Goal: Information Seeking & Learning: Find specific fact

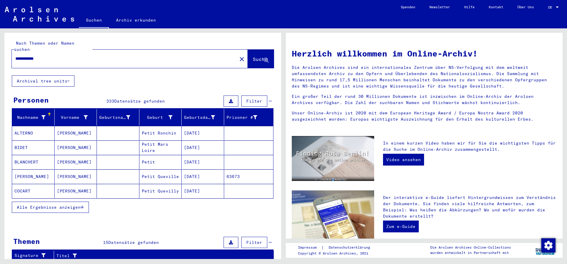
drag, startPoint x: 44, startPoint y: 53, endPoint x: 0, endPoint y: 53, distance: 43.7
click at [15, 55] on input "**********" at bounding box center [122, 58] width 215 height 6
type input "**********"
click at [48, 204] on span "Alle Ergebnisse anzeigen" at bounding box center [49, 206] width 64 height 5
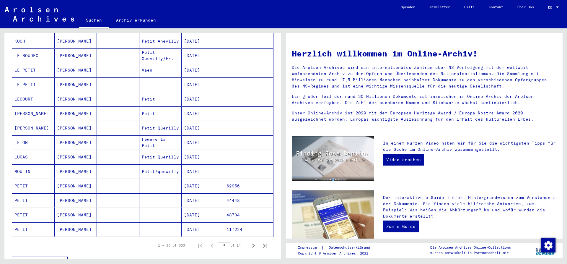
scroll to position [255, 0]
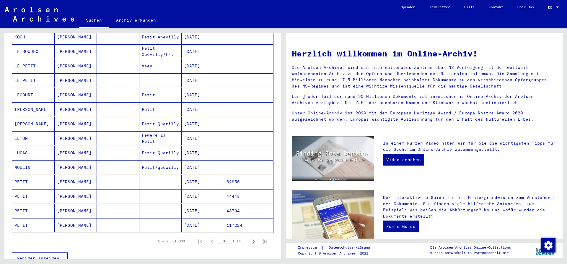
click at [27, 175] on mat-cell "PETIT" at bounding box center [33, 181] width 43 height 14
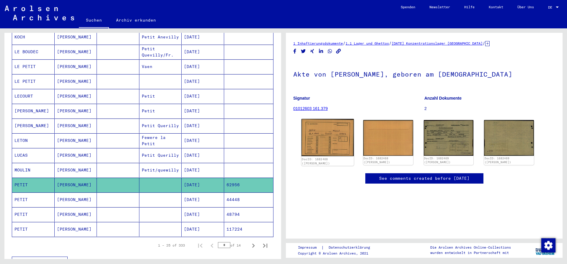
click at [329, 123] on img at bounding box center [327, 137] width 52 height 37
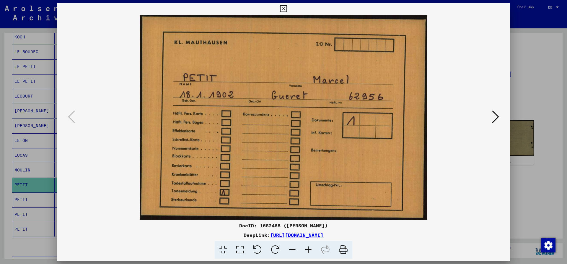
click at [494, 118] on icon at bounding box center [495, 117] width 7 height 14
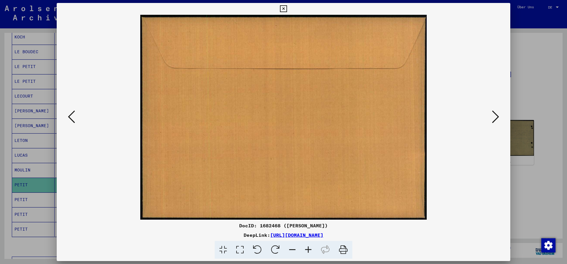
click at [494, 118] on icon at bounding box center [495, 117] width 7 height 14
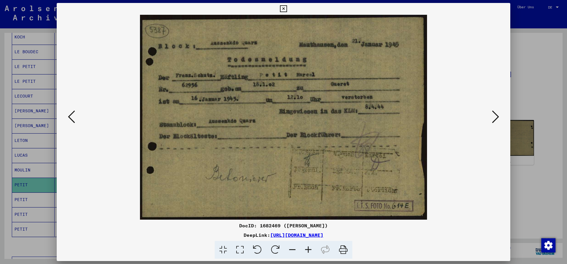
click at [287, 7] on icon at bounding box center [283, 8] width 7 height 7
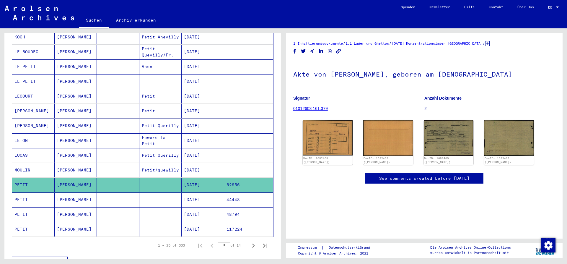
click at [35, 194] on mat-cell "PETIT" at bounding box center [33, 199] width 43 height 14
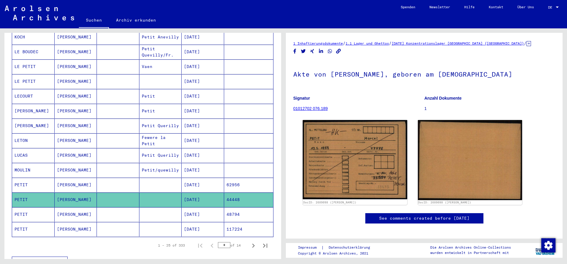
click at [79, 207] on mat-cell "[PERSON_NAME]" at bounding box center [76, 214] width 43 height 14
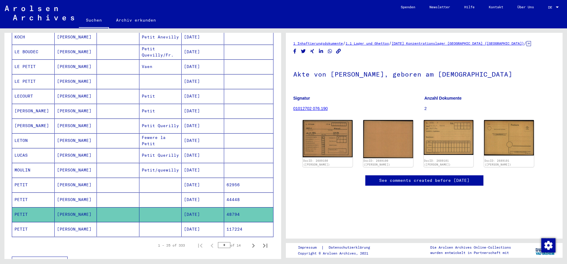
click at [79, 222] on mat-cell "[PERSON_NAME]" at bounding box center [76, 229] width 43 height 14
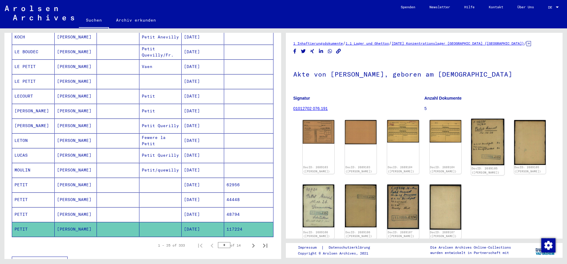
click at [492, 139] on img at bounding box center [487, 142] width 33 height 46
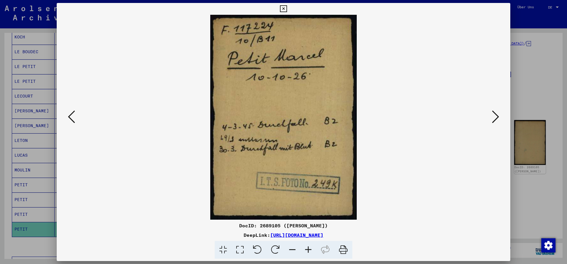
click at [71, 117] on icon at bounding box center [71, 117] width 7 height 14
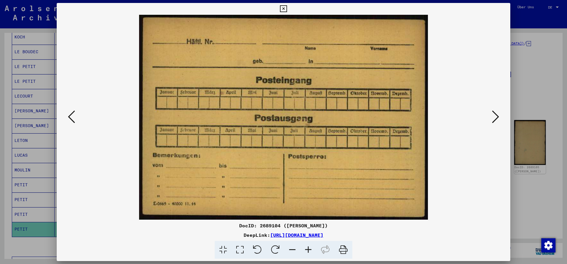
click at [71, 117] on icon at bounding box center [71, 117] width 7 height 14
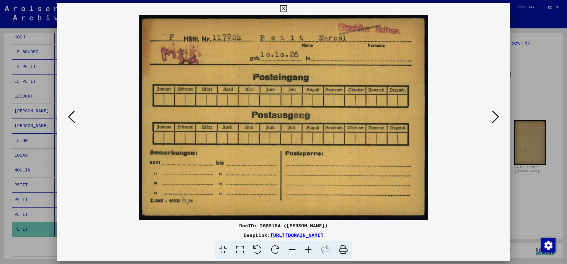
click at [71, 117] on icon at bounding box center [71, 117] width 7 height 14
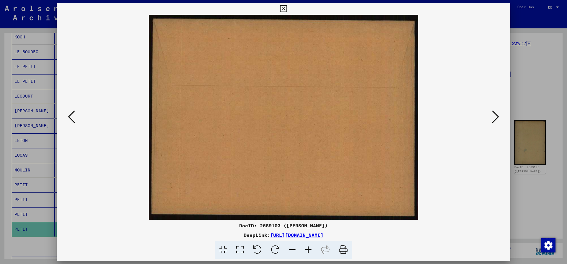
click at [71, 117] on icon at bounding box center [71, 117] width 7 height 14
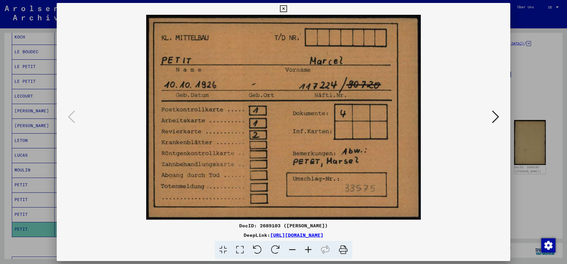
click at [490, 120] on img at bounding box center [283, 117] width 413 height 205
click at [495, 119] on icon at bounding box center [495, 117] width 7 height 14
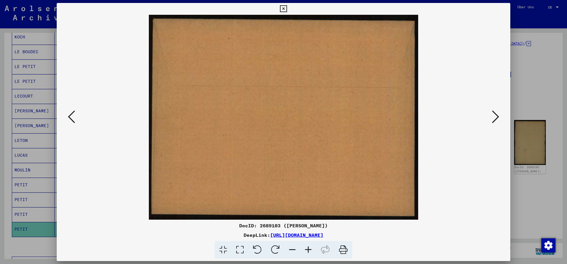
click at [495, 119] on icon at bounding box center [495, 117] width 7 height 14
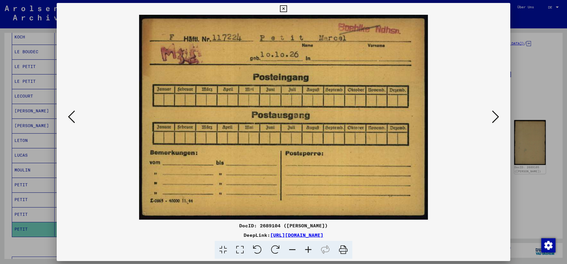
click at [495, 119] on icon at bounding box center [495, 117] width 7 height 14
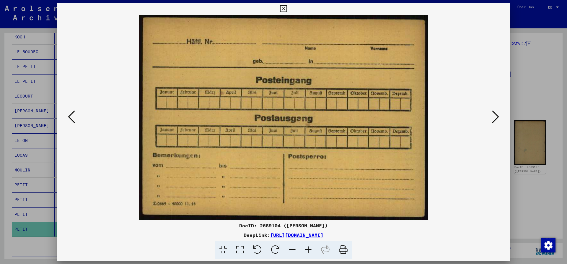
click at [495, 119] on icon at bounding box center [495, 117] width 7 height 14
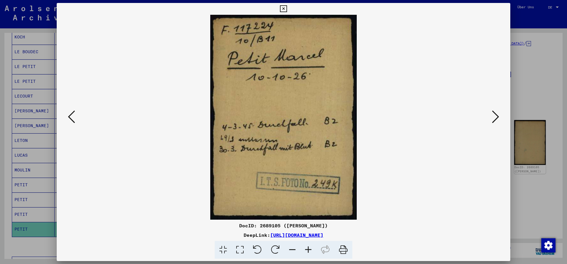
click at [495, 119] on icon at bounding box center [495, 117] width 7 height 14
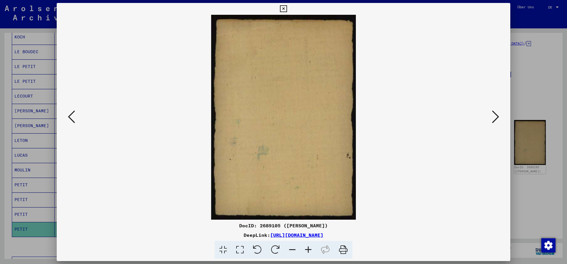
click at [495, 119] on icon at bounding box center [495, 117] width 7 height 14
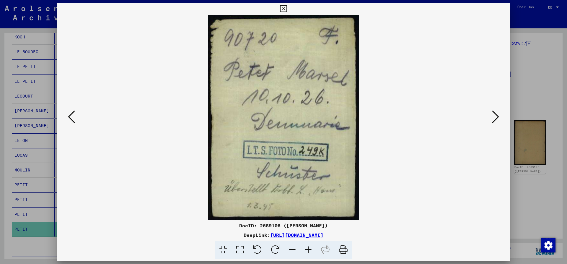
click at [495, 119] on icon at bounding box center [495, 117] width 7 height 14
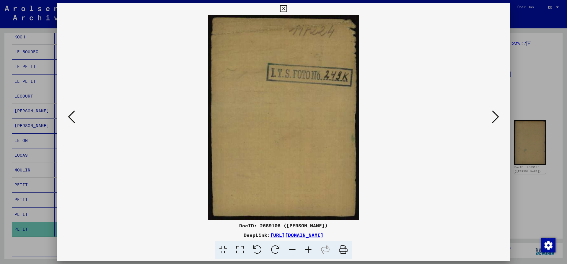
click at [495, 119] on icon at bounding box center [495, 117] width 7 height 14
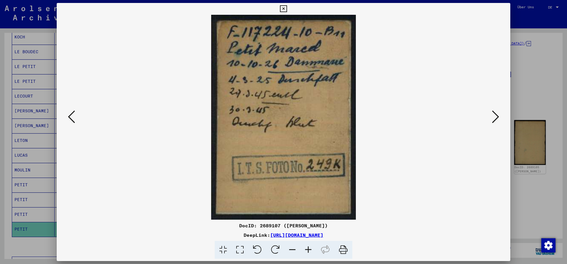
click at [287, 8] on icon at bounding box center [283, 8] width 7 height 7
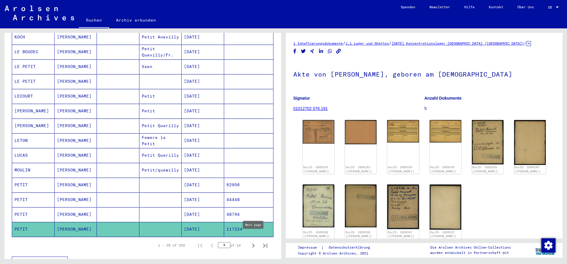
click at [255, 241] on icon "Next page" at bounding box center [253, 245] width 8 height 8
type input "*"
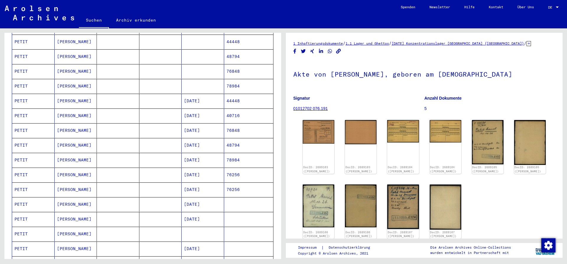
scroll to position [354, 0]
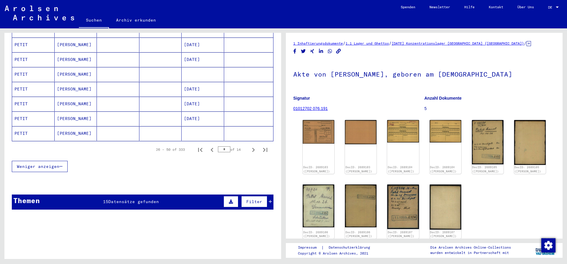
click at [35, 82] on mat-cell "PETIT" at bounding box center [33, 89] width 43 height 14
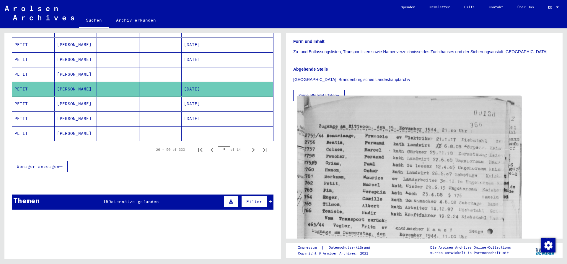
scroll to position [159, 0]
